Goal: Task Accomplishment & Management: Complete application form

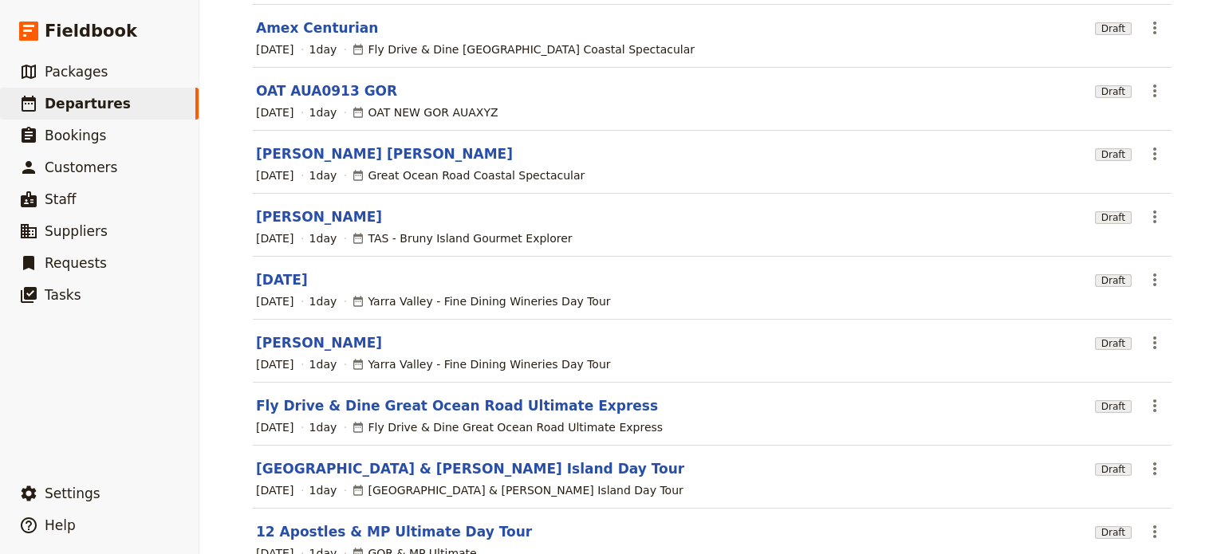
scroll to position [312, 0]
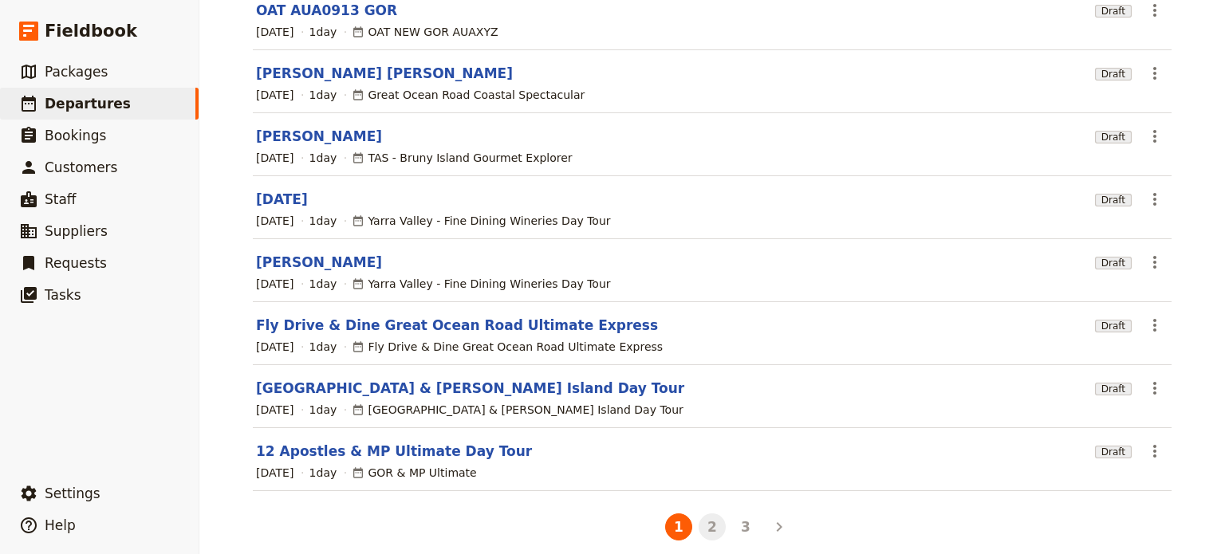
click at [705, 513] on button "2" at bounding box center [711, 526] width 27 height 27
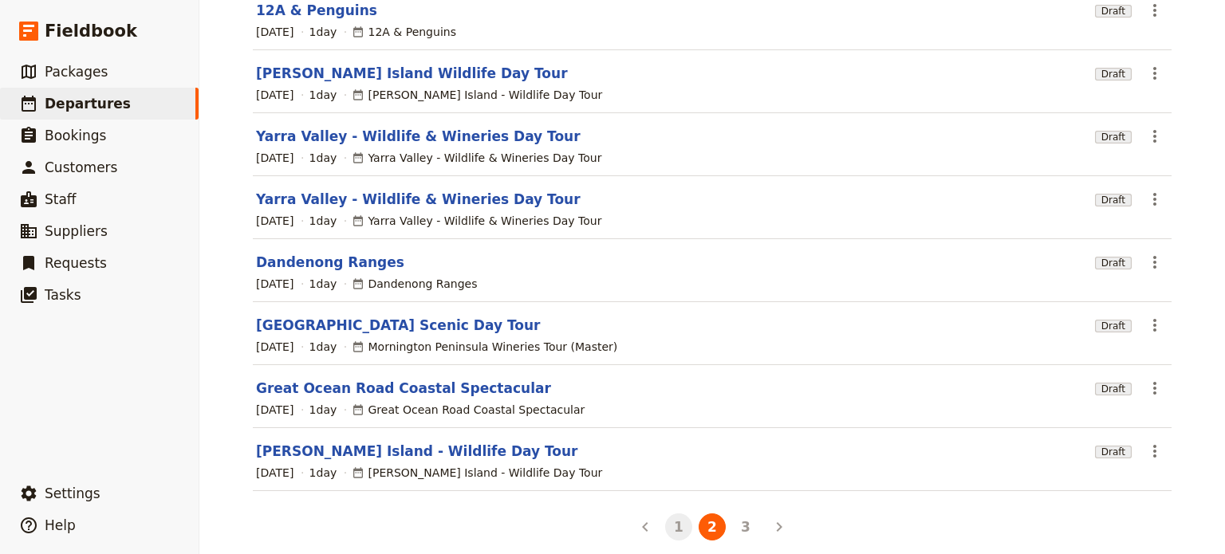
click at [670, 516] on button "1" at bounding box center [678, 526] width 27 height 27
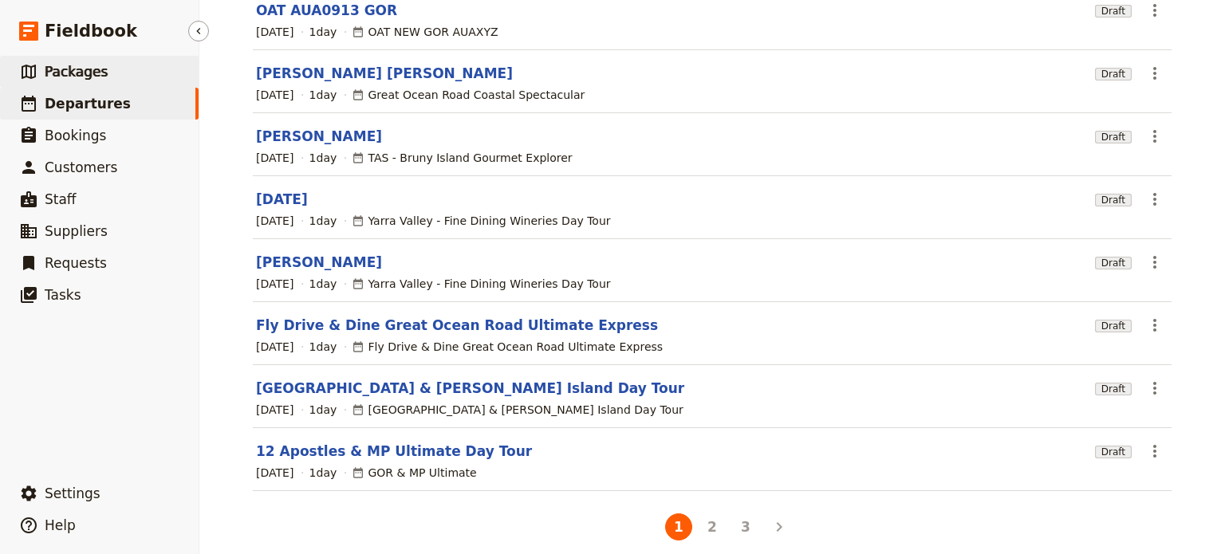
click at [107, 61] on link "​ Packages" at bounding box center [99, 72] width 199 height 32
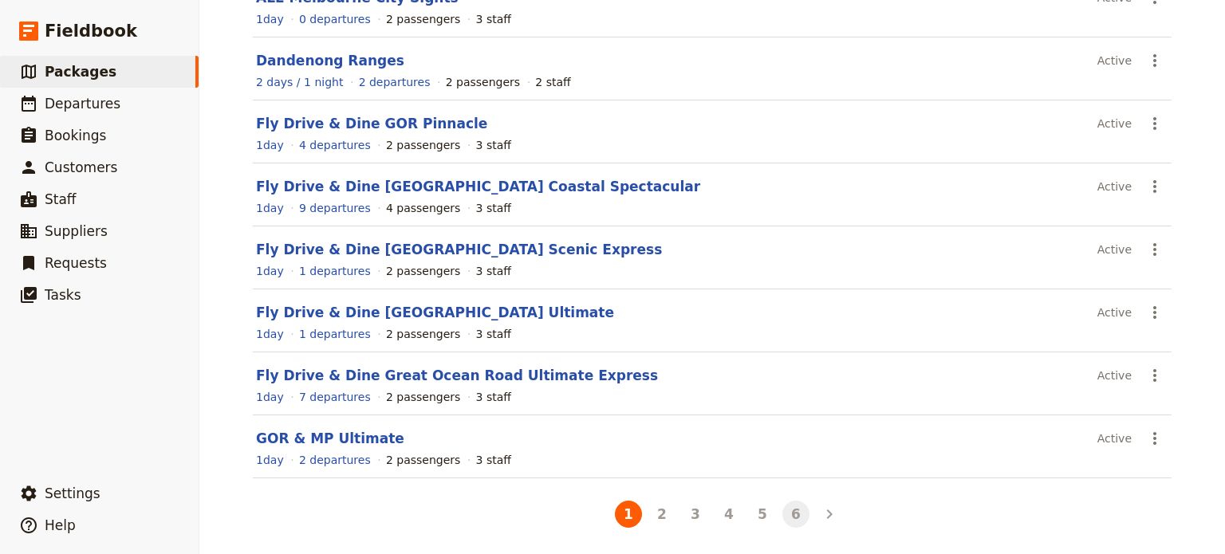
click at [785, 514] on button "6" at bounding box center [795, 514] width 27 height 27
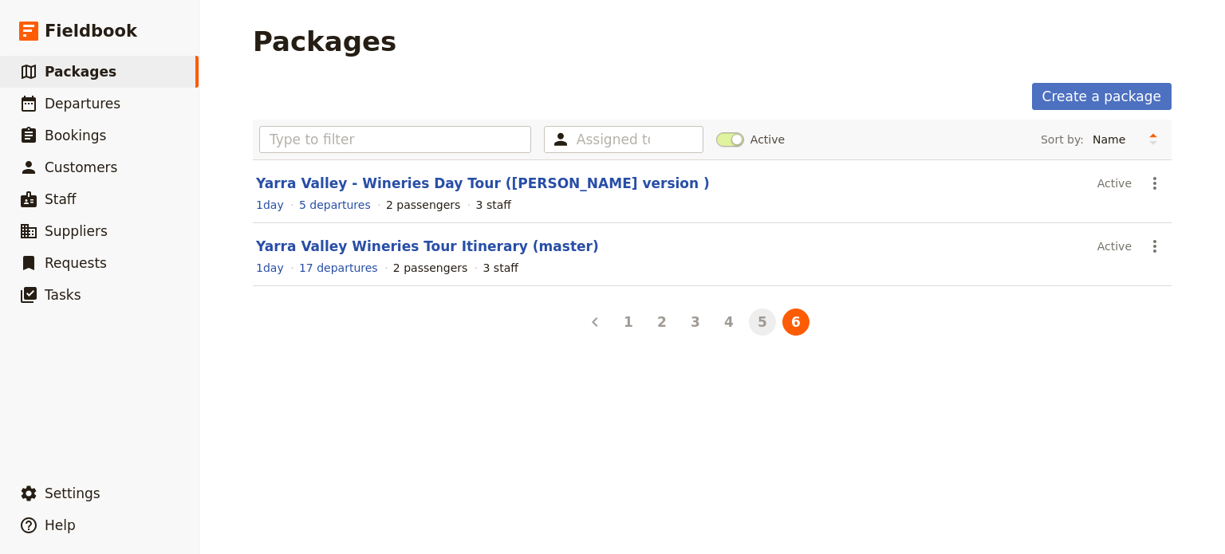
click at [756, 324] on button "5" at bounding box center [762, 322] width 27 height 27
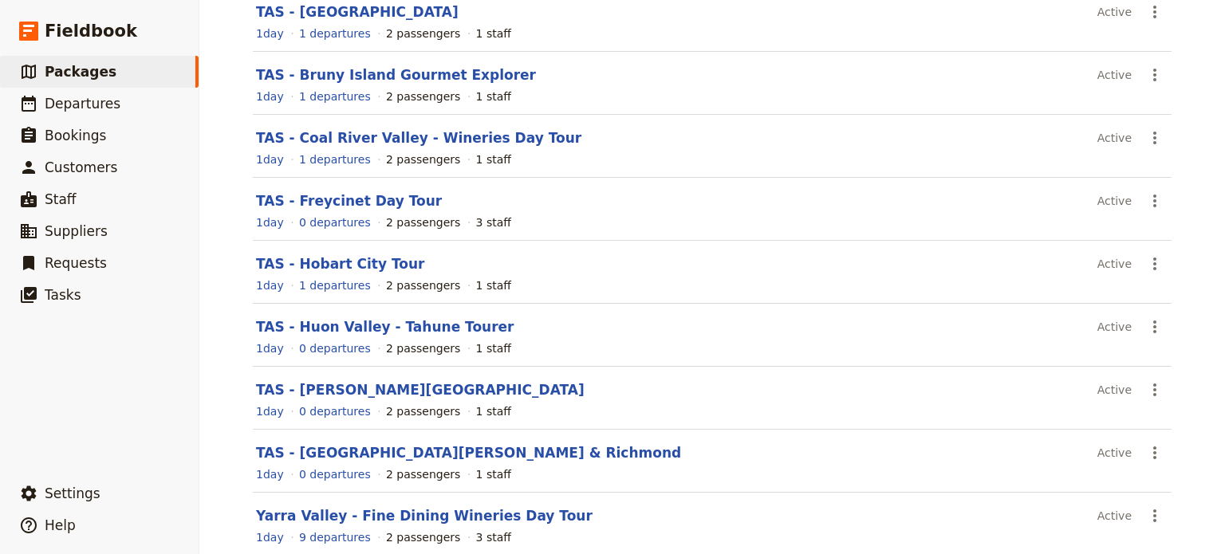
scroll to position [312, 0]
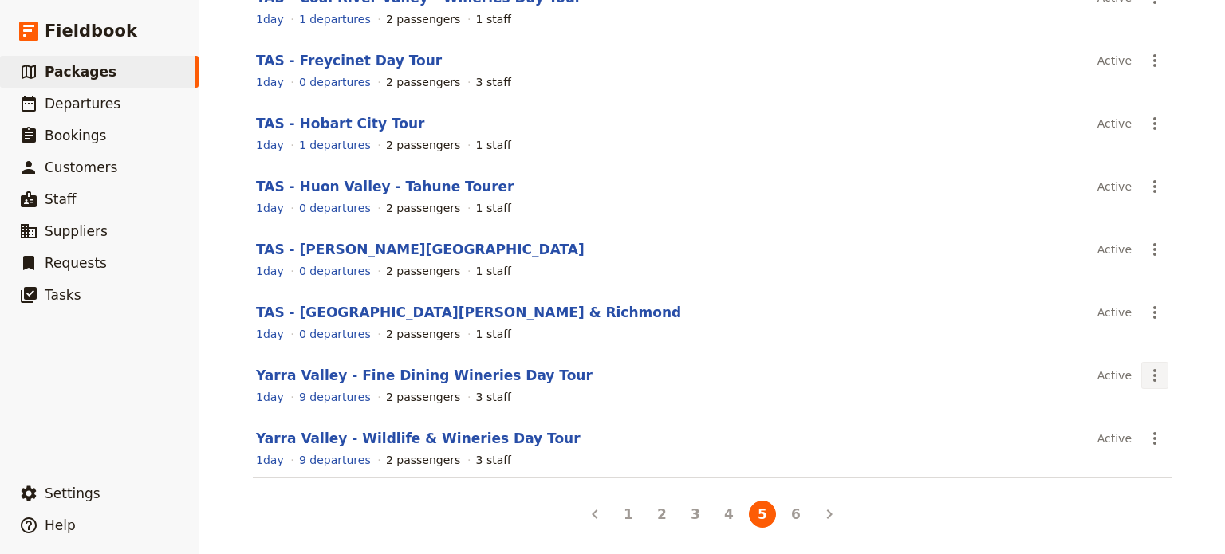
click at [1145, 372] on icon "Actions" at bounding box center [1154, 375] width 19 height 19
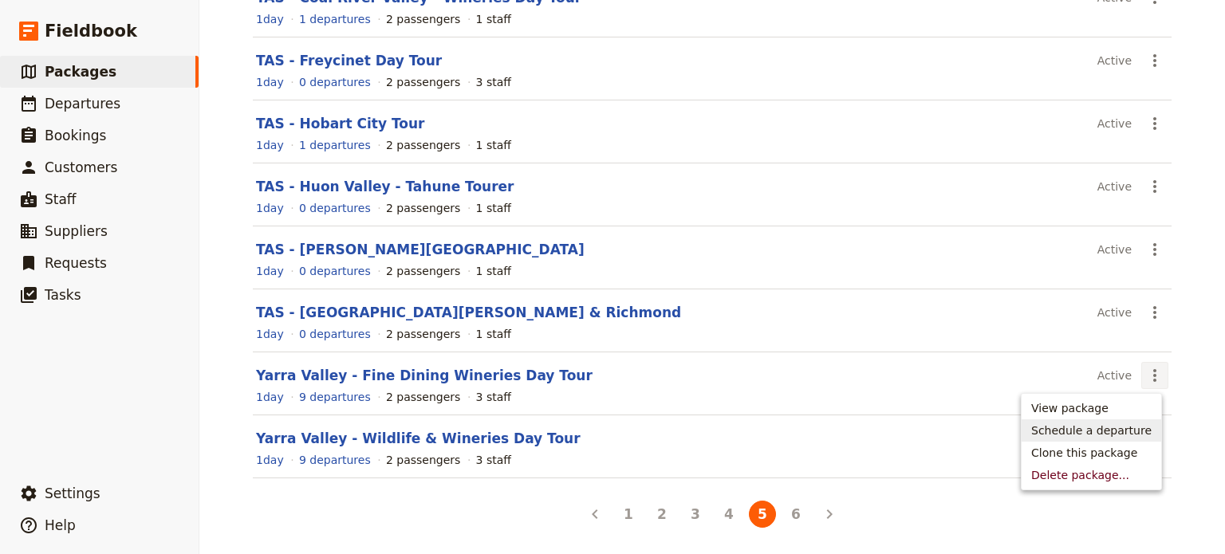
click at [1116, 428] on span "Schedule a departure" at bounding box center [1091, 431] width 120 height 16
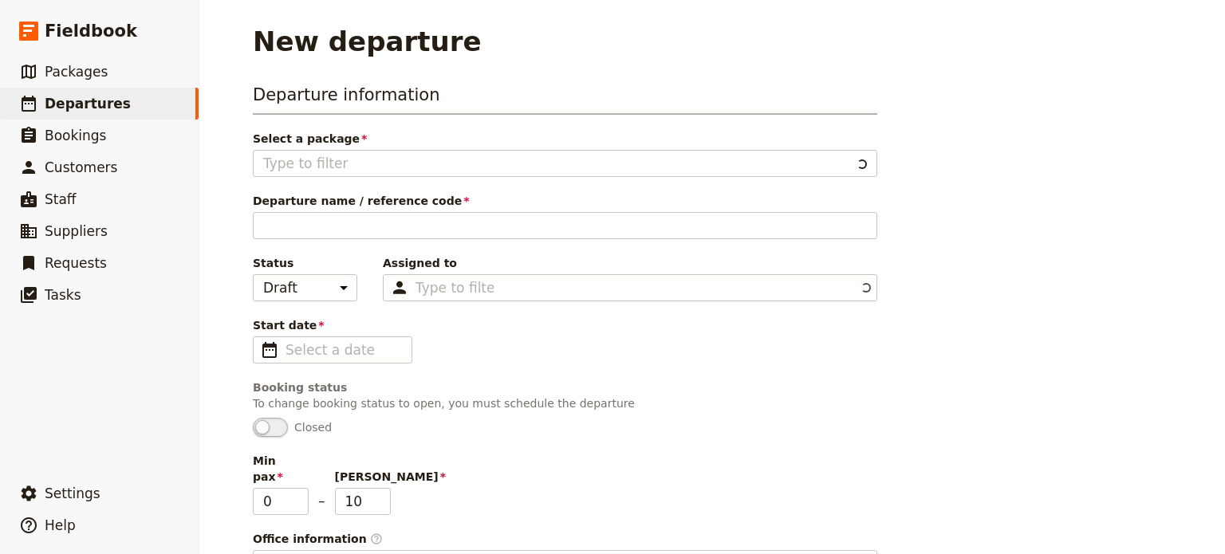
type input "Yarra Valley - Fine Dining Wineries Day Tour"
type textarea "SETUP INSTRUCTIONS Group Size: [ ] Change Min and [PERSON_NAME] in Information …"
type input "Luxury Fine Dining Yarra Valley Day Tour"
type textarea "Located just an hour's drive from [GEOGRAPHIC_DATA], the [GEOGRAPHIC_DATA] regi…"
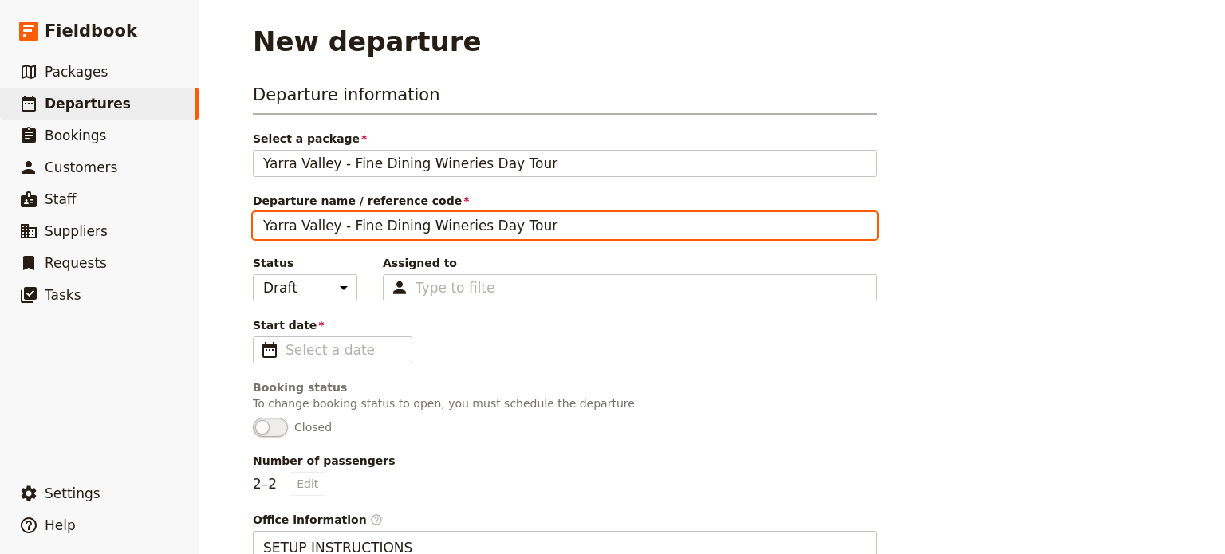
drag, startPoint x: 554, startPoint y: 229, endPoint x: 246, endPoint y: 217, distance: 308.8
type input "[PERSON_NAME] & [PERSON_NAME]"
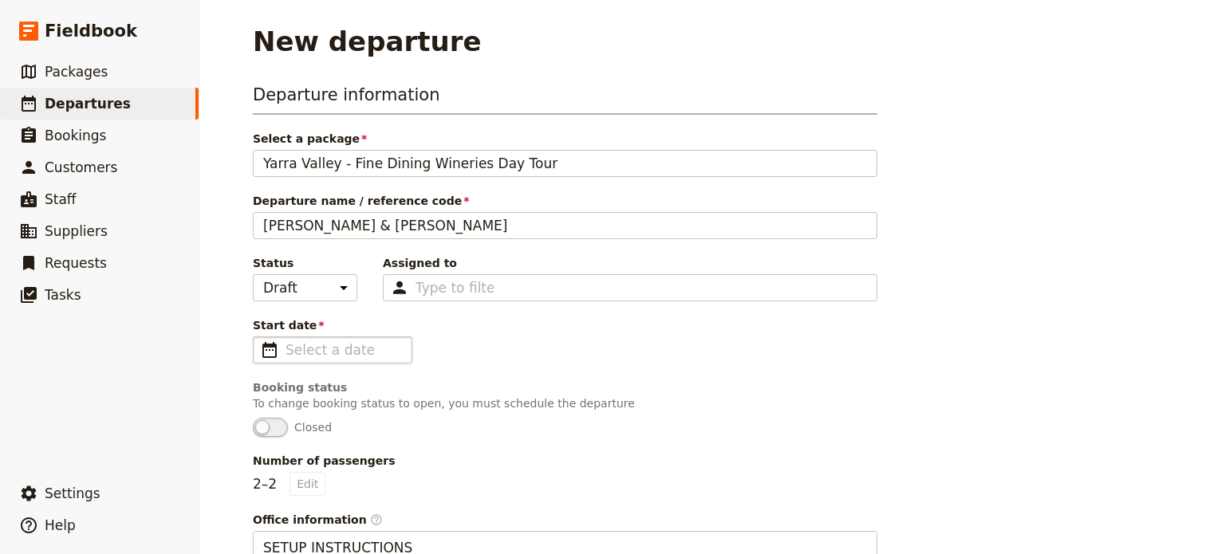
click at [258, 360] on fieldset "​" at bounding box center [332, 349] width 159 height 27
click at [285, 360] on input "Start date ​" at bounding box center [343, 349] width 116 height 19
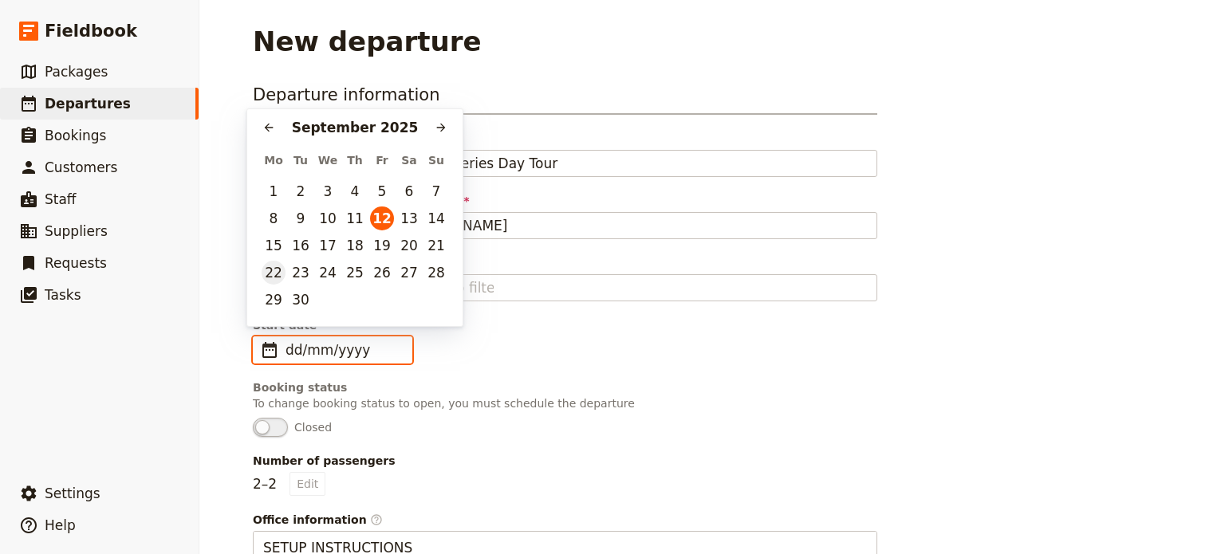
click at [274, 278] on button "22" at bounding box center [274, 273] width 24 height 24
type input "[DATE]"
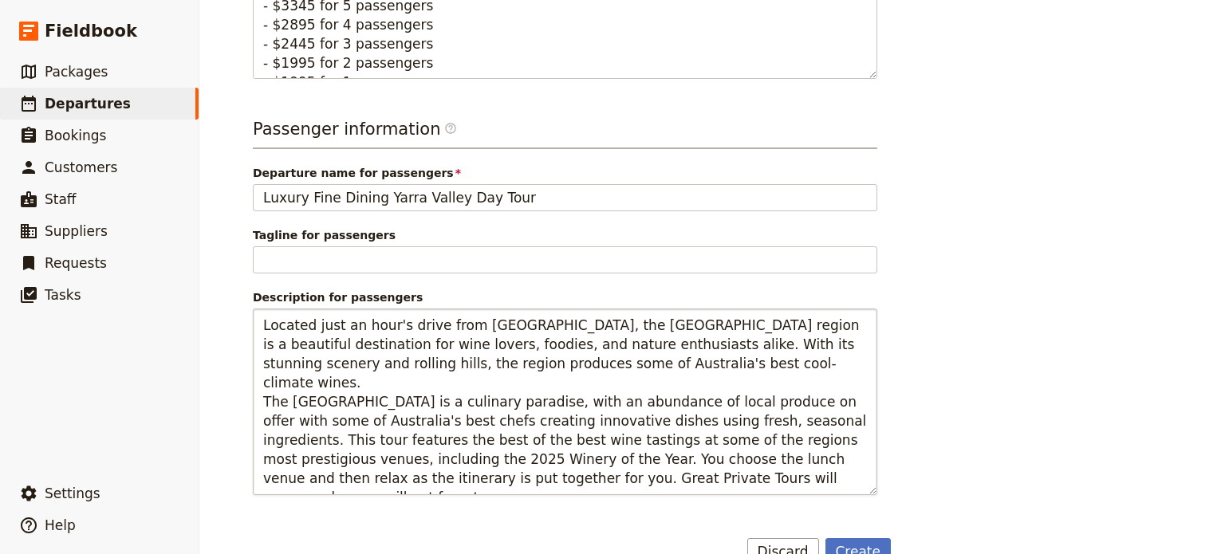
scroll to position [874, 0]
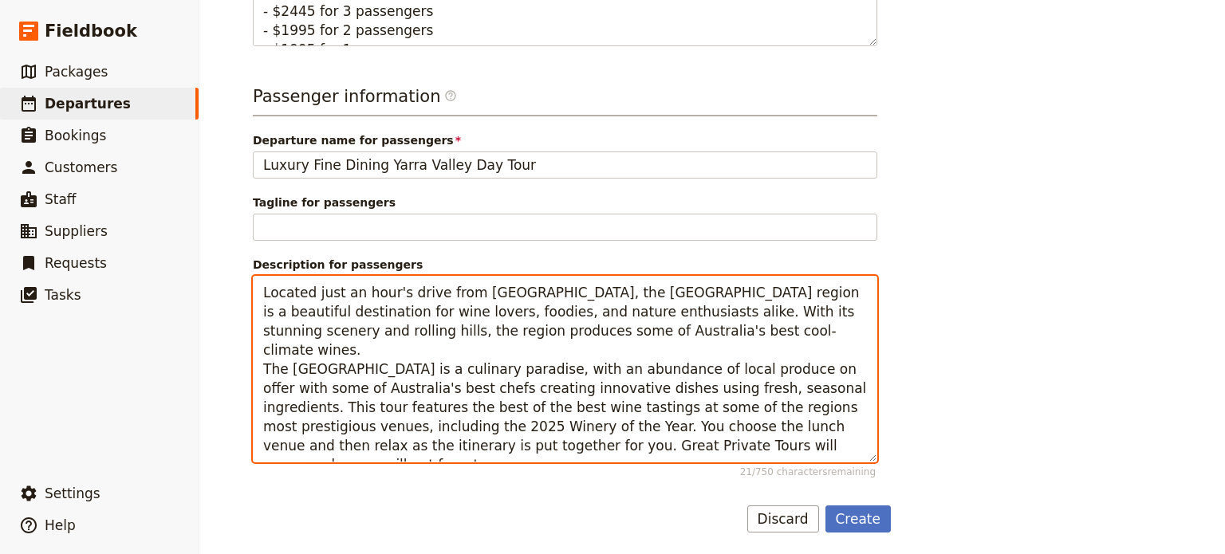
click at [684, 331] on textarea "Located just an hour's drive from [GEOGRAPHIC_DATA], the [GEOGRAPHIC_DATA] regi…" at bounding box center [565, 369] width 624 height 187
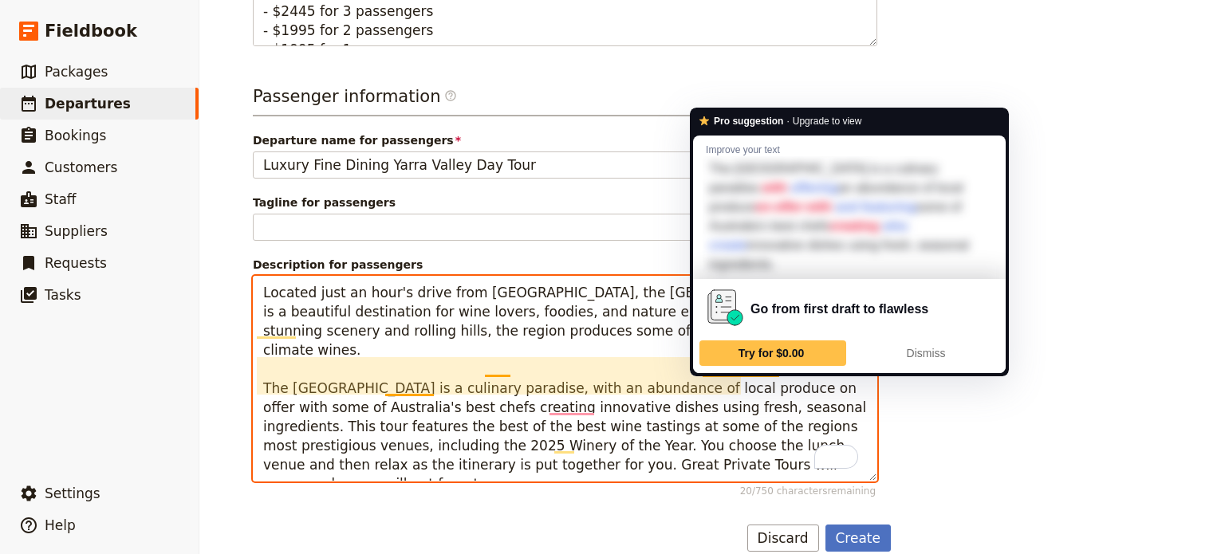
click at [749, 364] on textarea "Located just an hour's drive from [GEOGRAPHIC_DATA], the [GEOGRAPHIC_DATA] regi…" at bounding box center [565, 379] width 624 height 206
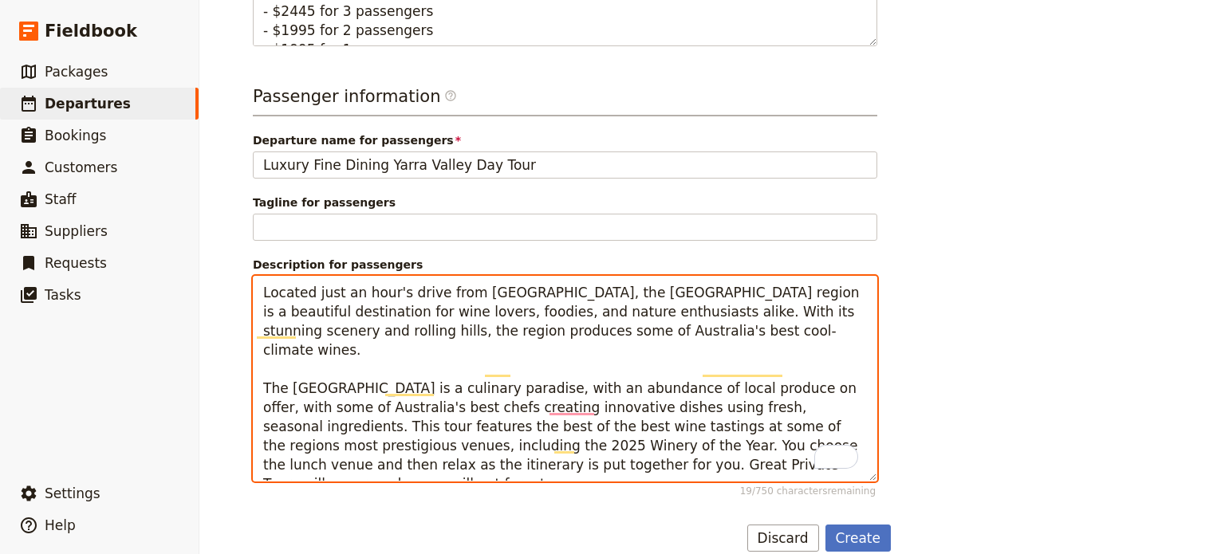
click at [744, 383] on textarea "Located just an hour's drive from [GEOGRAPHIC_DATA], the [GEOGRAPHIC_DATA] regi…" at bounding box center [565, 379] width 624 height 206
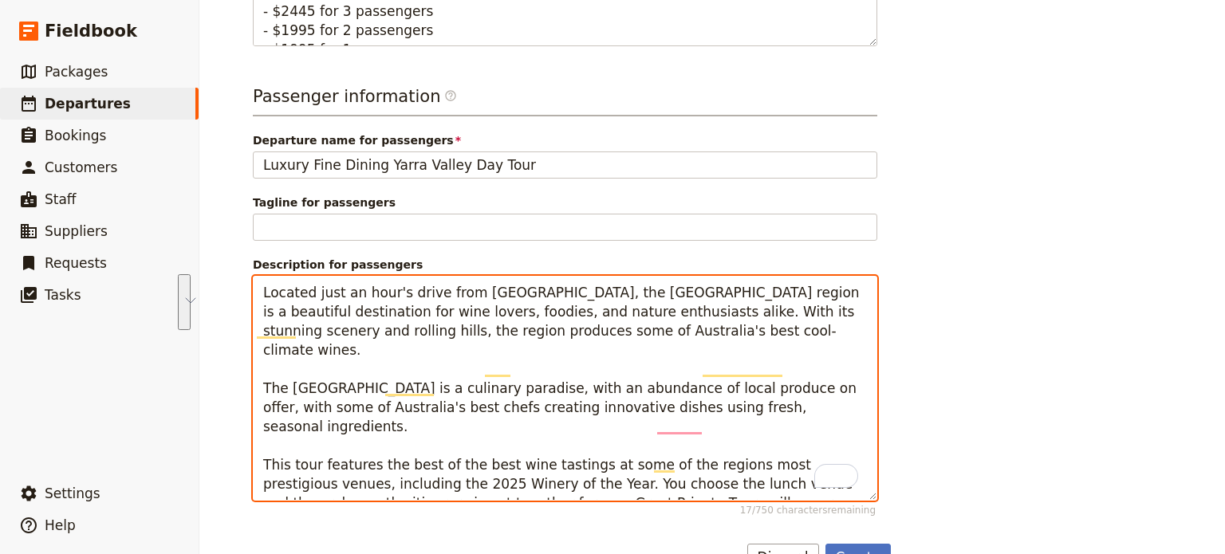
drag, startPoint x: 732, startPoint y: 464, endPoint x: 567, endPoint y: 422, distance: 170.4
click at [567, 422] on textarea "Located just an hour's drive from [GEOGRAPHIC_DATA], the [GEOGRAPHIC_DATA] regi…" at bounding box center [565, 388] width 624 height 225
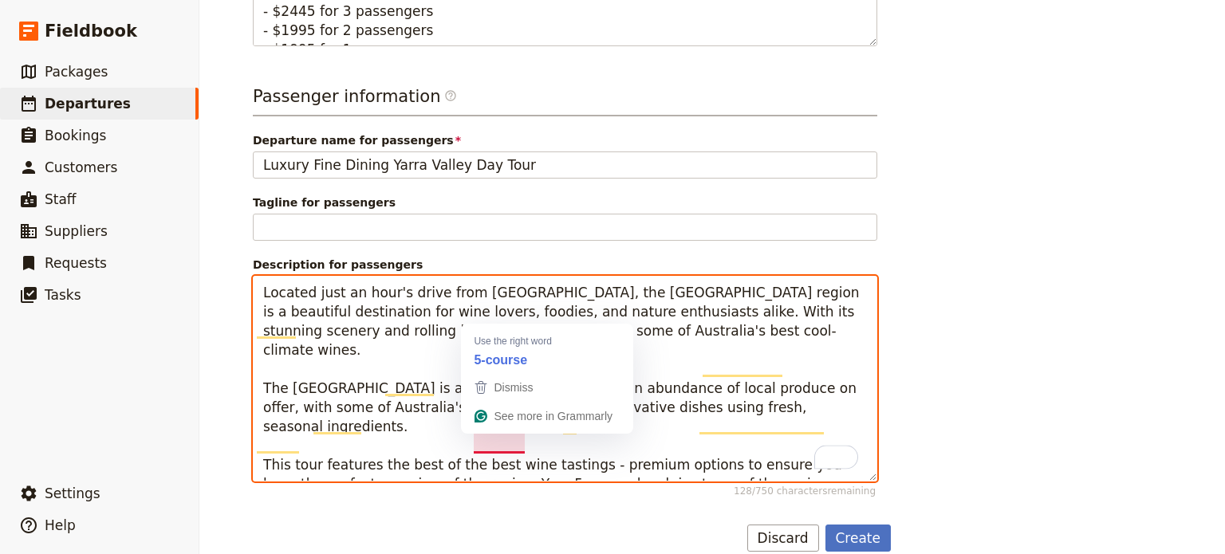
click at [489, 442] on textarea "Located just an hour's drive from [GEOGRAPHIC_DATA], the [GEOGRAPHIC_DATA] regi…" at bounding box center [565, 379] width 624 height 206
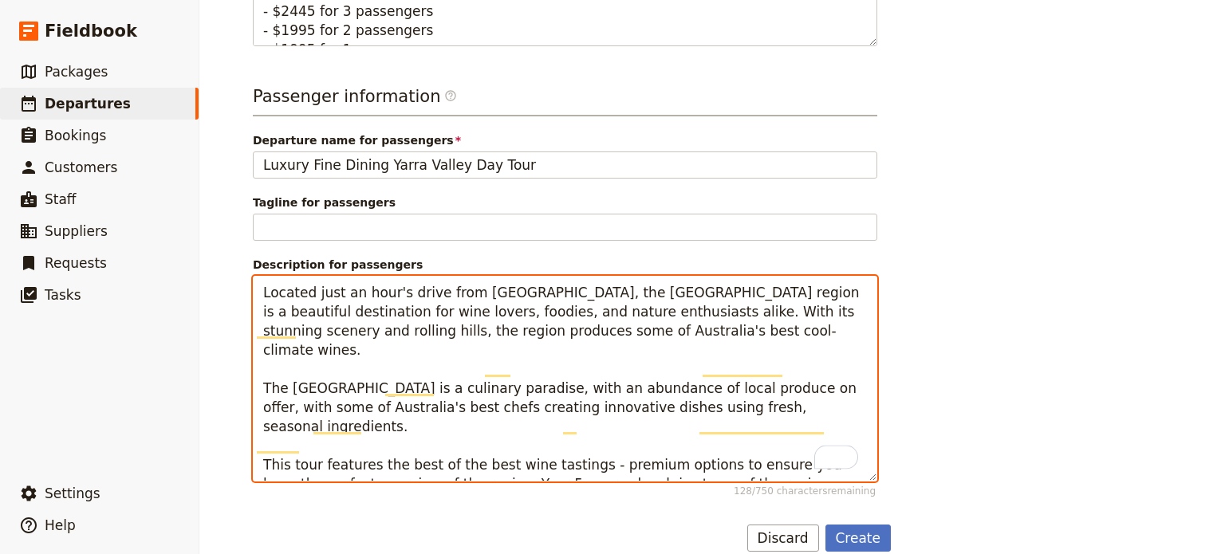
click at [734, 451] on textarea "Located just an hour's drive from [GEOGRAPHIC_DATA], the [GEOGRAPHIC_DATA] regi…" at bounding box center [565, 379] width 624 height 206
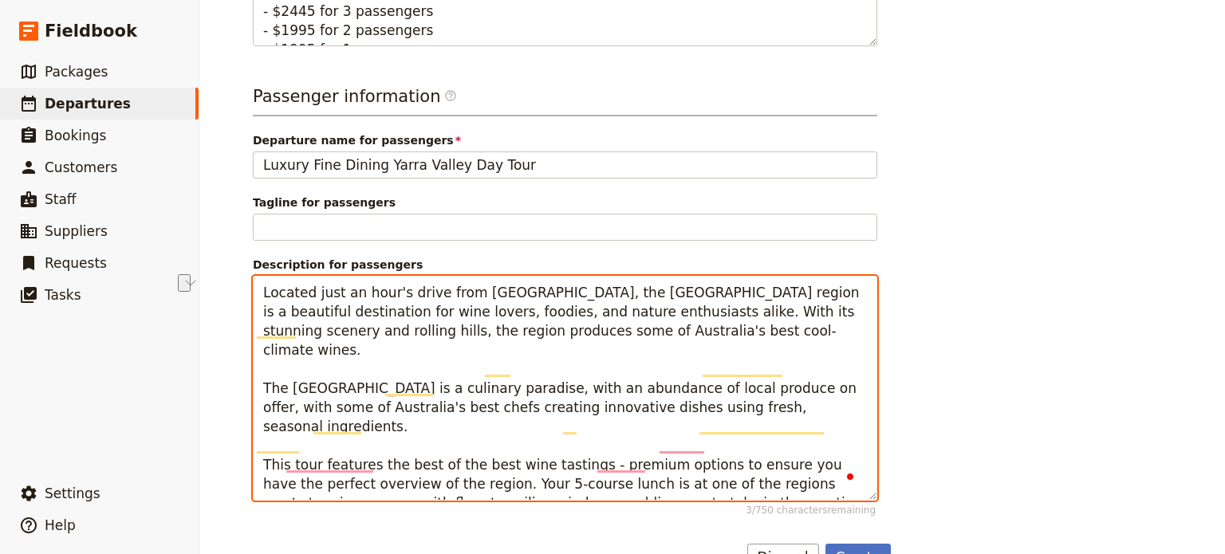
drag, startPoint x: 593, startPoint y: 438, endPoint x: 446, endPoint y: 442, distance: 146.8
click at [446, 442] on textarea "Located just an hour's drive from [GEOGRAPHIC_DATA], the [GEOGRAPHIC_DATA] regi…" at bounding box center [565, 388] width 624 height 225
click at [838, 456] on textarea "Located just an hour's drive from [GEOGRAPHIC_DATA], the [GEOGRAPHIC_DATA] regi…" at bounding box center [565, 388] width 624 height 225
click at [753, 462] on textarea "Located just an hour's drive from [GEOGRAPHIC_DATA], the [GEOGRAPHIC_DATA] regi…" at bounding box center [565, 388] width 624 height 225
click at [826, 466] on textarea "Located just an hour's drive from [GEOGRAPHIC_DATA], the [GEOGRAPHIC_DATA] regi…" at bounding box center [565, 388] width 624 height 225
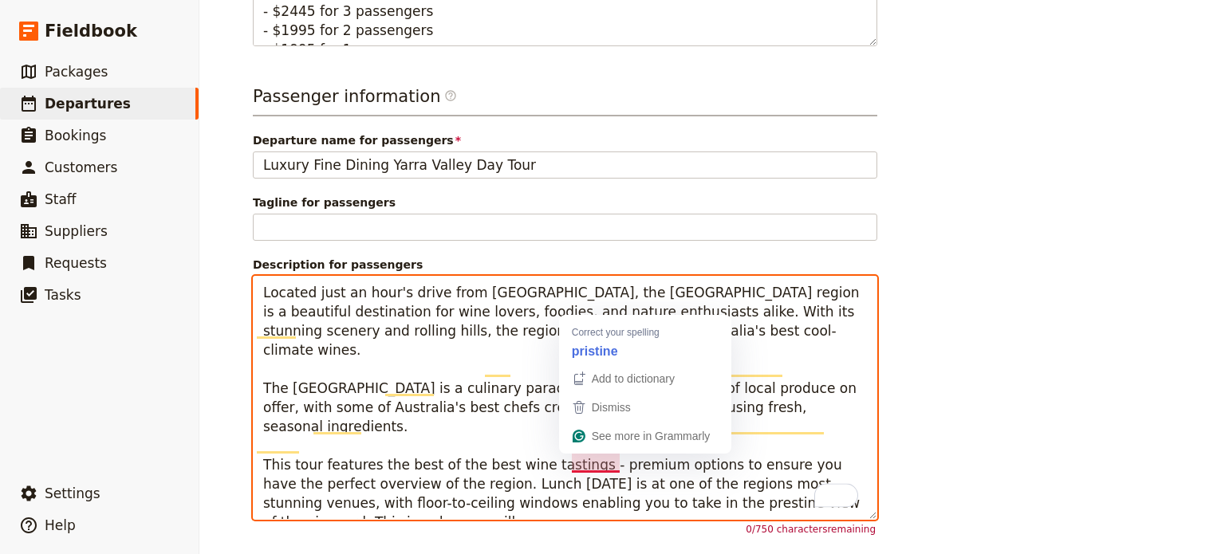
click at [622, 463] on textarea "Located just an hour's drive from [GEOGRAPHIC_DATA], the [GEOGRAPHIC_DATA] regi…" at bounding box center [565, 398] width 624 height 244
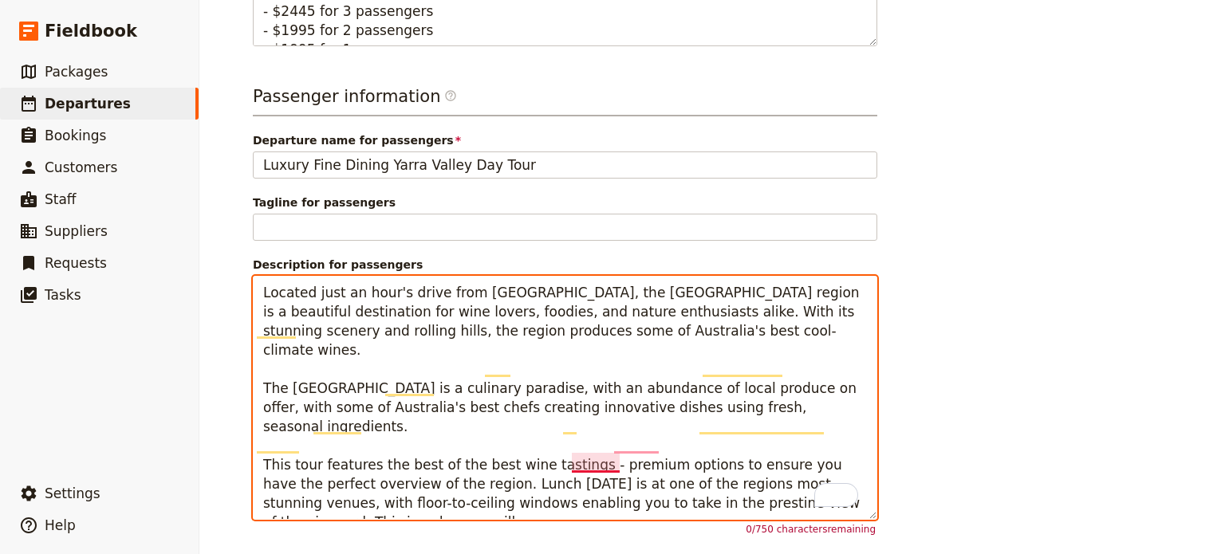
click at [616, 461] on textarea "Located just an hour's drive from [GEOGRAPHIC_DATA], the [GEOGRAPHIC_DATA] regi…" at bounding box center [565, 398] width 624 height 244
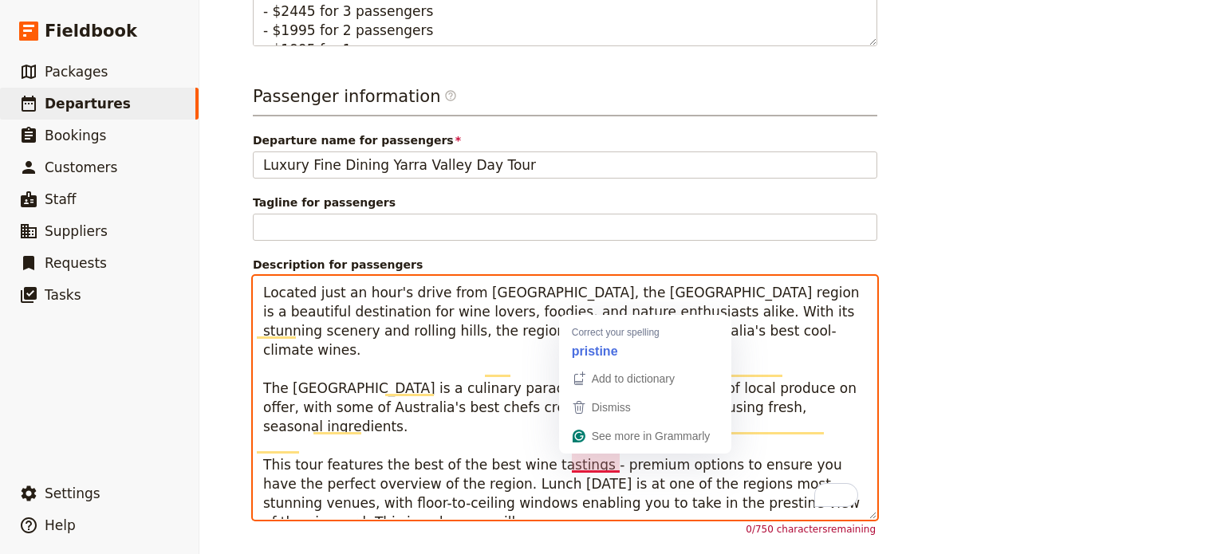
click at [545, 466] on textarea "Located just an hour's drive from [GEOGRAPHIC_DATA], the [GEOGRAPHIC_DATA] regi…" at bounding box center [565, 398] width 624 height 244
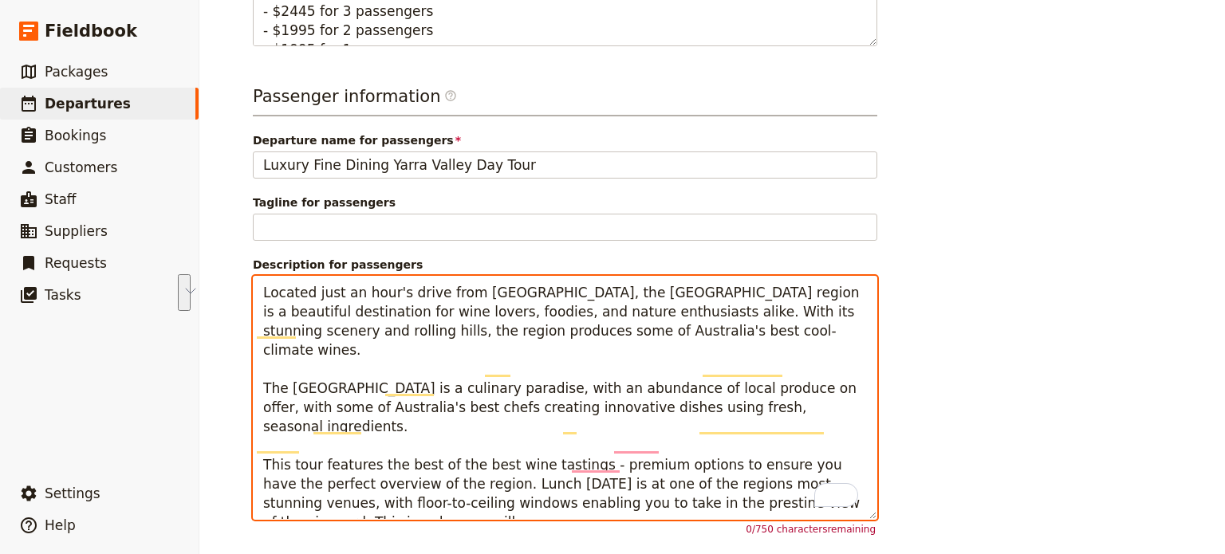
drag, startPoint x: 623, startPoint y: 462, endPoint x: 824, endPoint y: 440, distance: 202.1
click at [824, 440] on textarea "Located just an hour's drive from [GEOGRAPHIC_DATA], the [GEOGRAPHIC_DATA] regi…" at bounding box center [565, 398] width 624 height 244
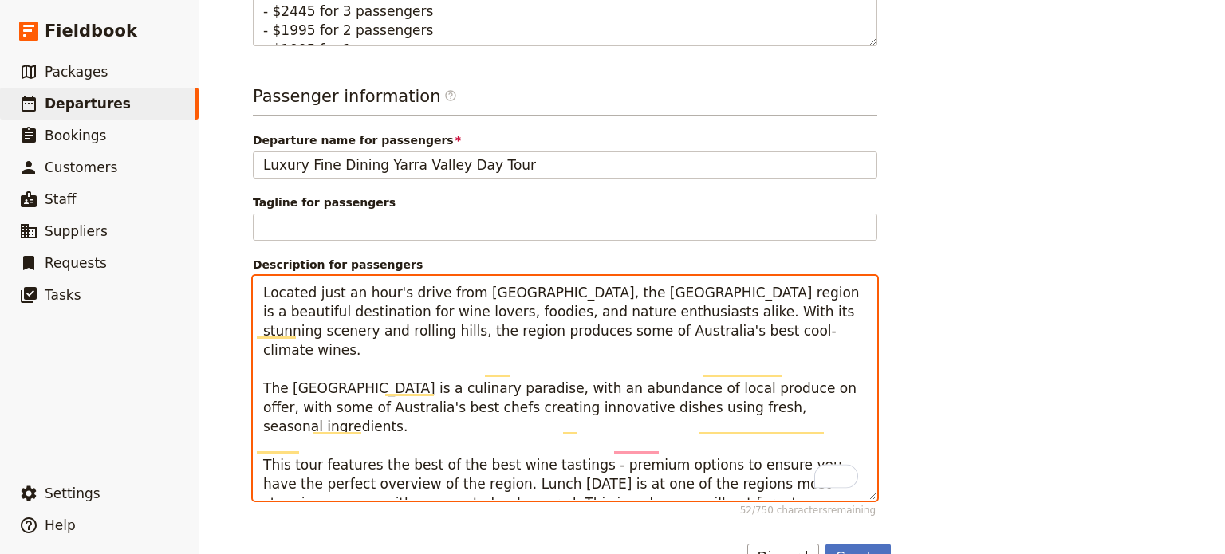
scroll to position [912, 0]
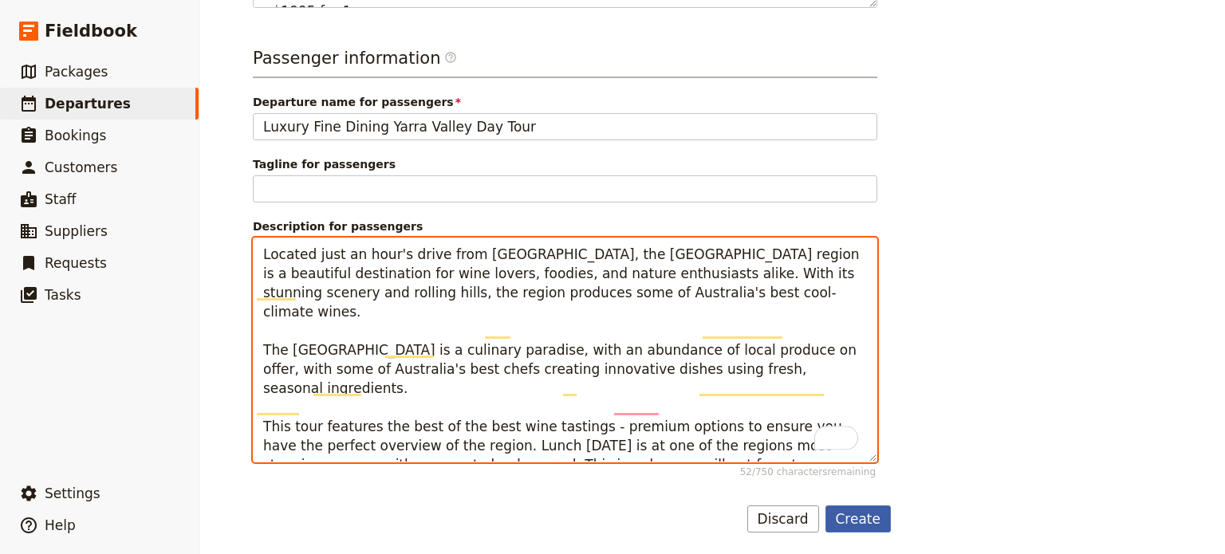
type textarea "Located just an hour's drive from [GEOGRAPHIC_DATA], the [GEOGRAPHIC_DATA] regi…"
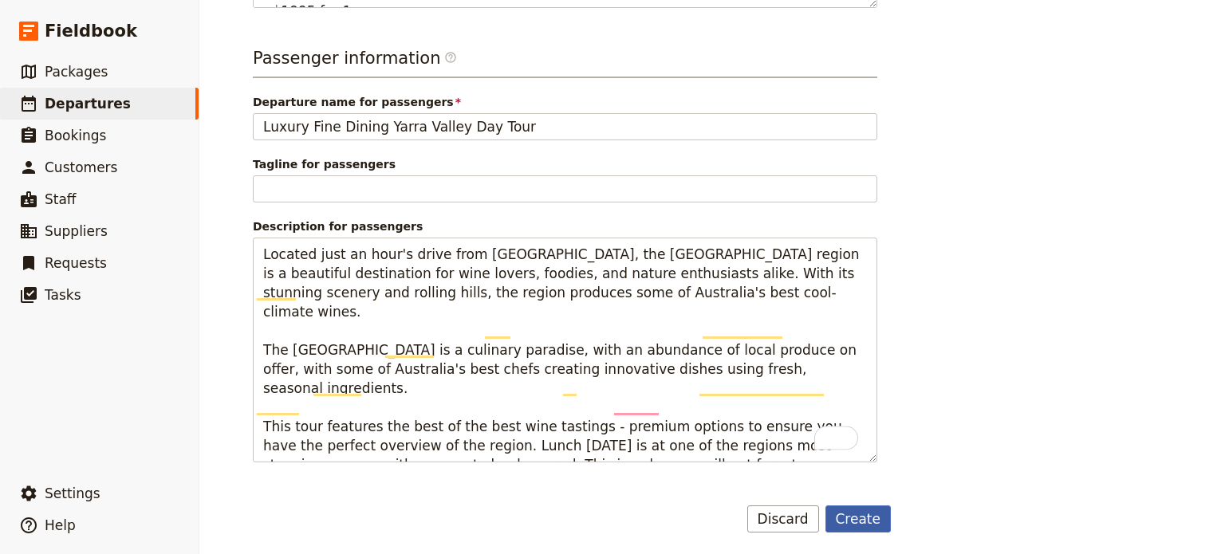
click at [840, 513] on button "Create" at bounding box center [858, 518] width 66 height 27
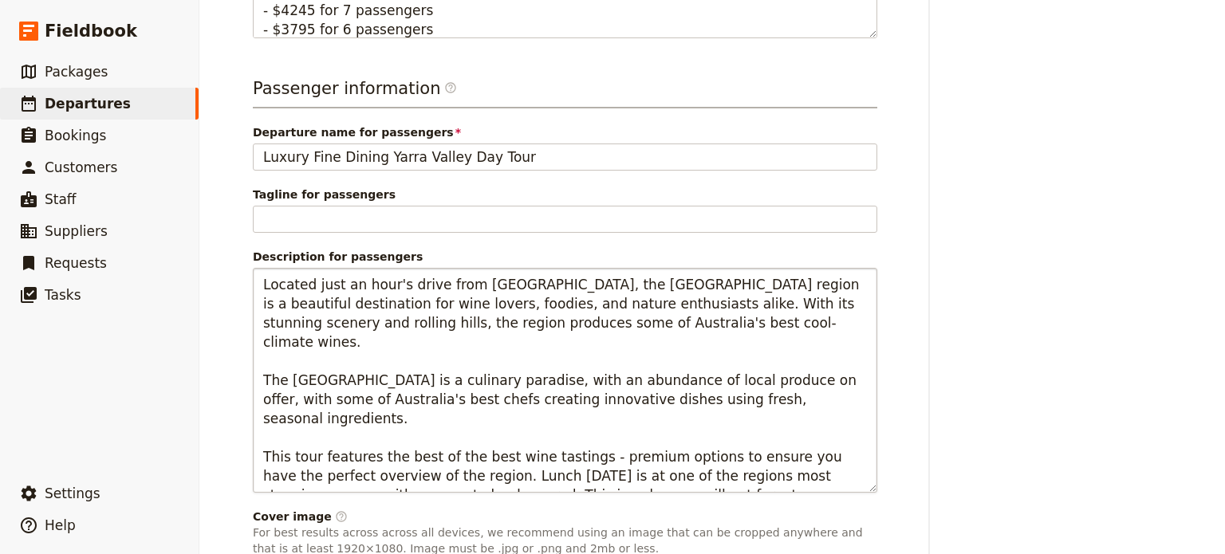
scroll to position [1067, 0]
